Goal: Browse casually: Explore the website without a specific task or goal

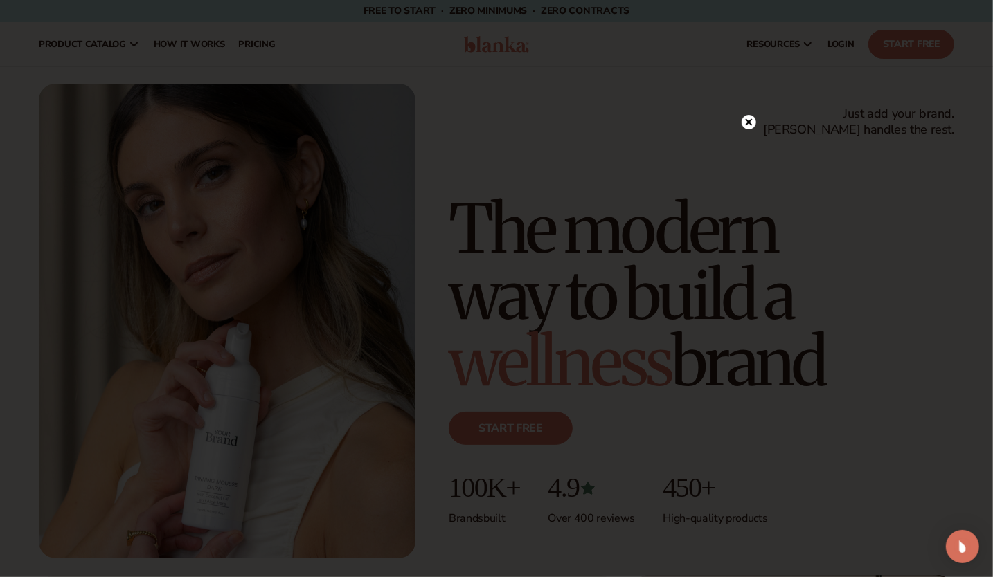
click at [221, 120] on circle at bounding box center [748, 122] width 15 height 15
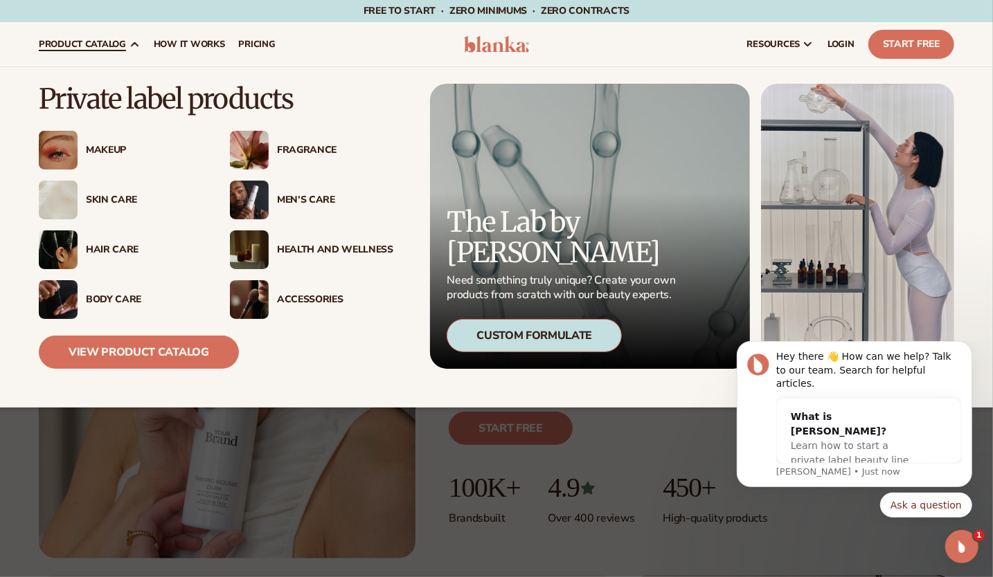
click at [114, 160] on div "Makeup" at bounding box center [120, 150] width 163 height 39
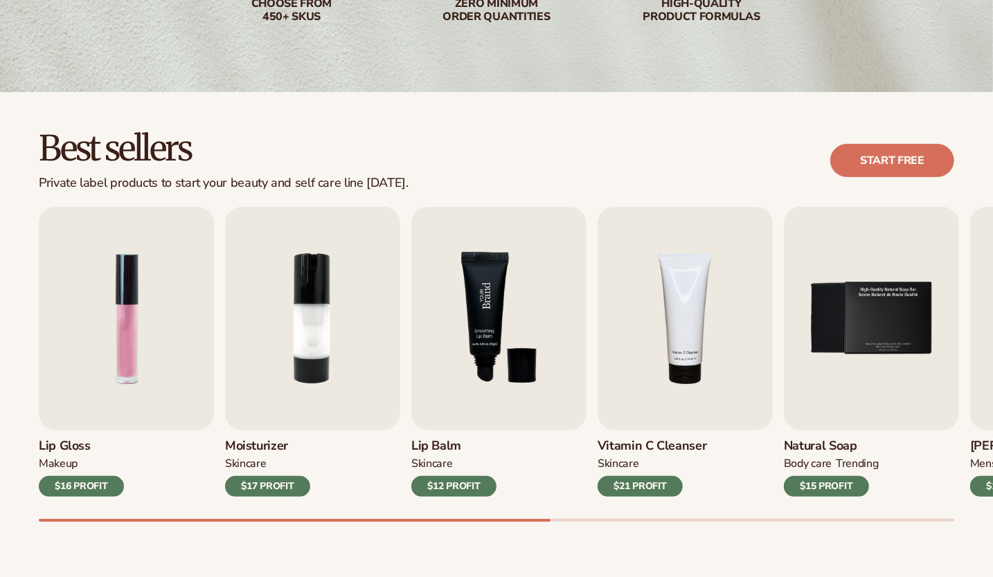
scroll to position [296, 0]
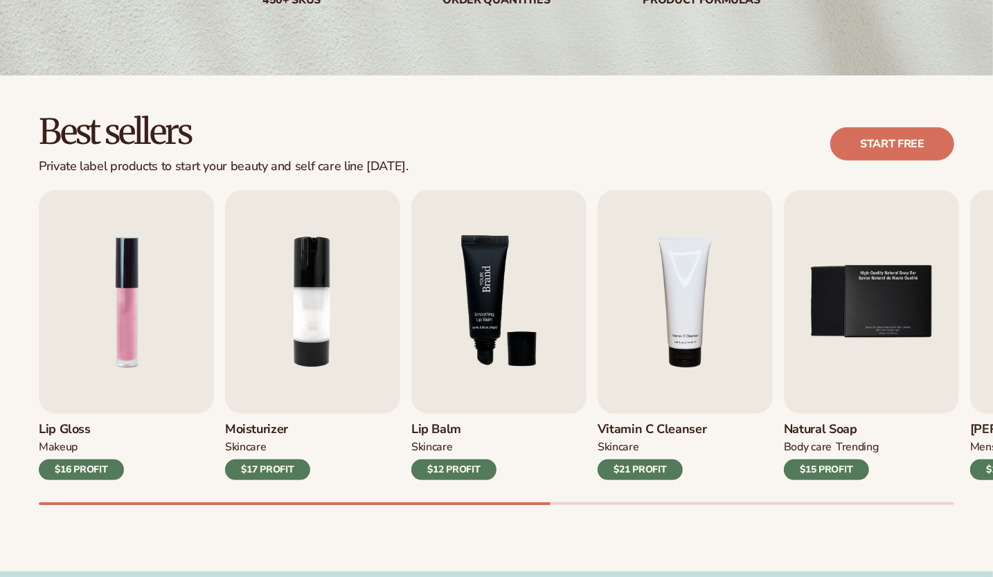
click at [474, 414] on img "3 / 9" at bounding box center [498, 302] width 175 height 224
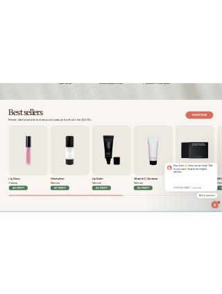
scroll to position [0, 0]
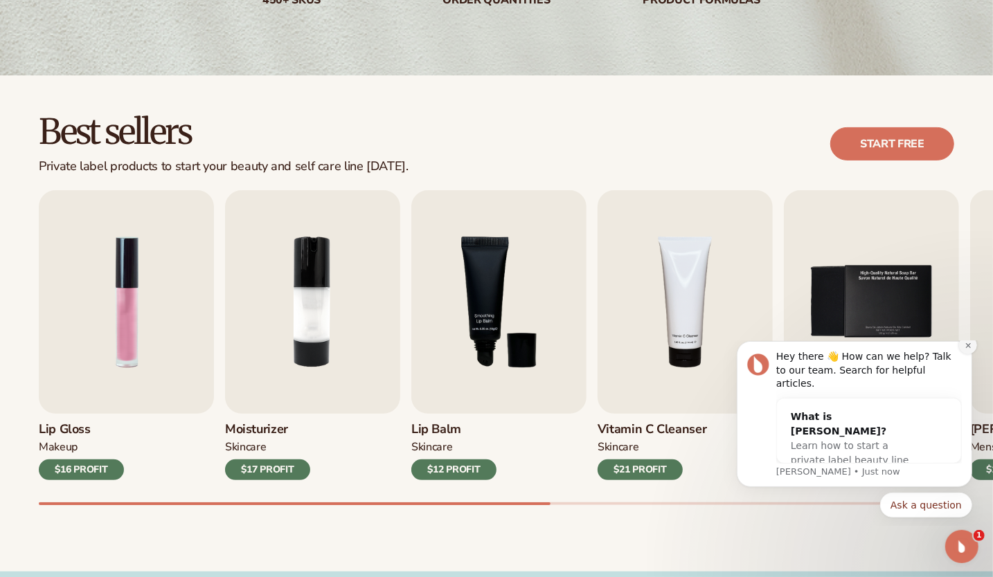
click at [966, 348] on icon "Dismiss notification" at bounding box center [966, 345] width 5 height 5
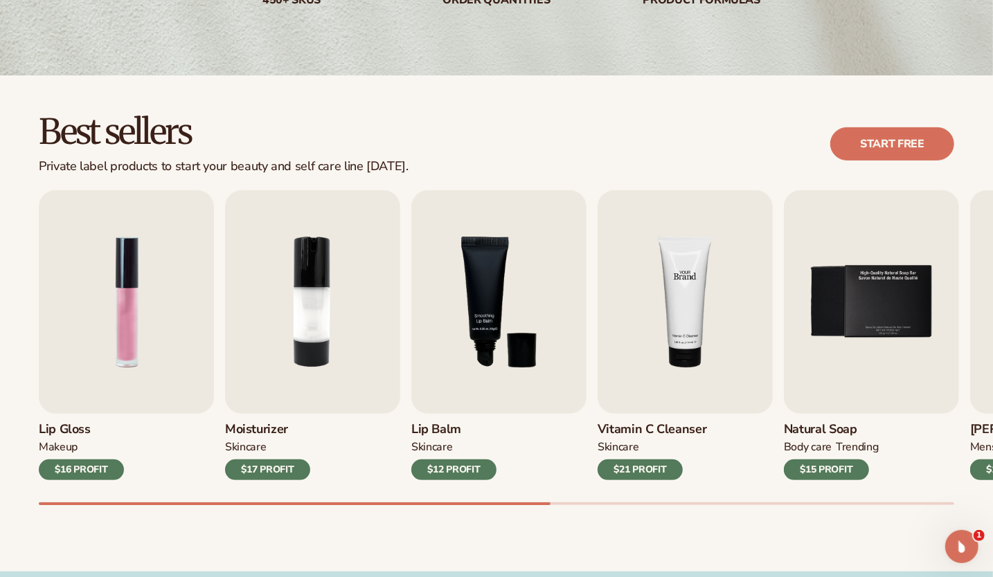
click at [718, 363] on img "4 / 9" at bounding box center [684, 302] width 175 height 224
click at [677, 354] on img "4 / 9" at bounding box center [684, 302] width 175 height 224
